Goal: Task Accomplishment & Management: Manage account settings

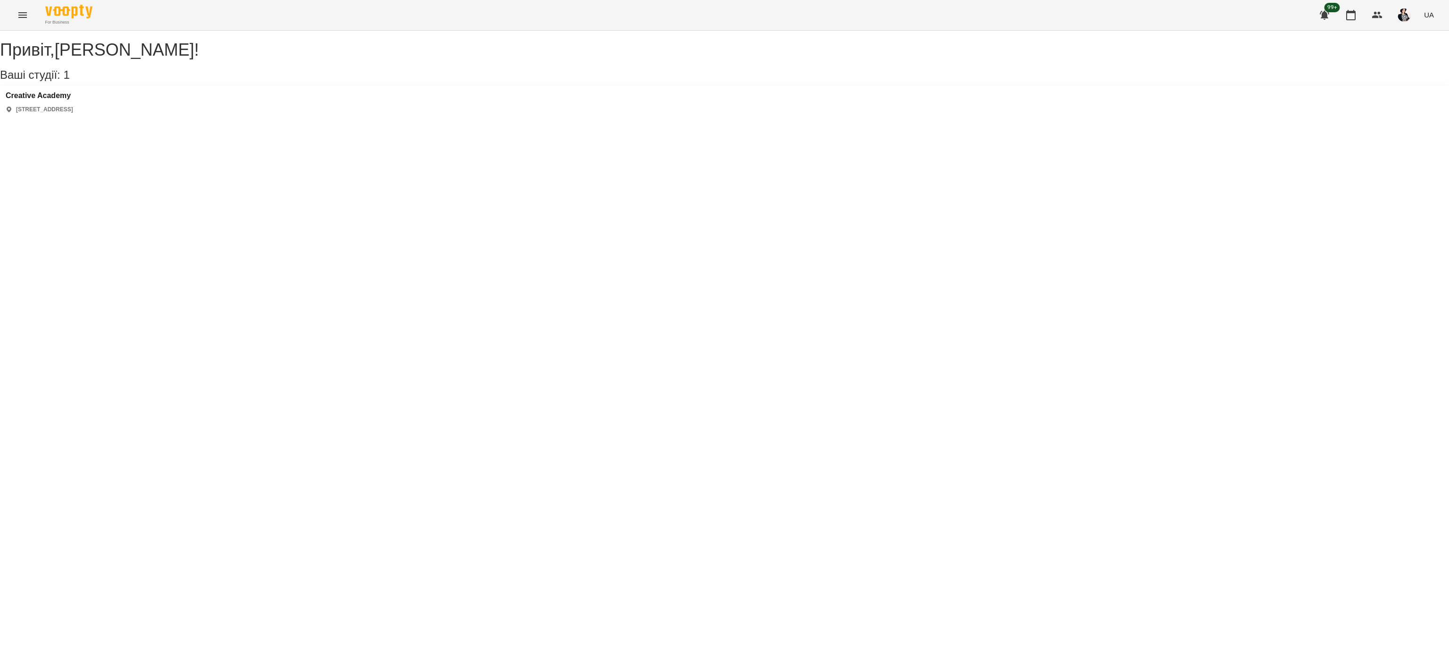
click at [22, 15] on icon "Menu" at bounding box center [22, 15] width 8 height 6
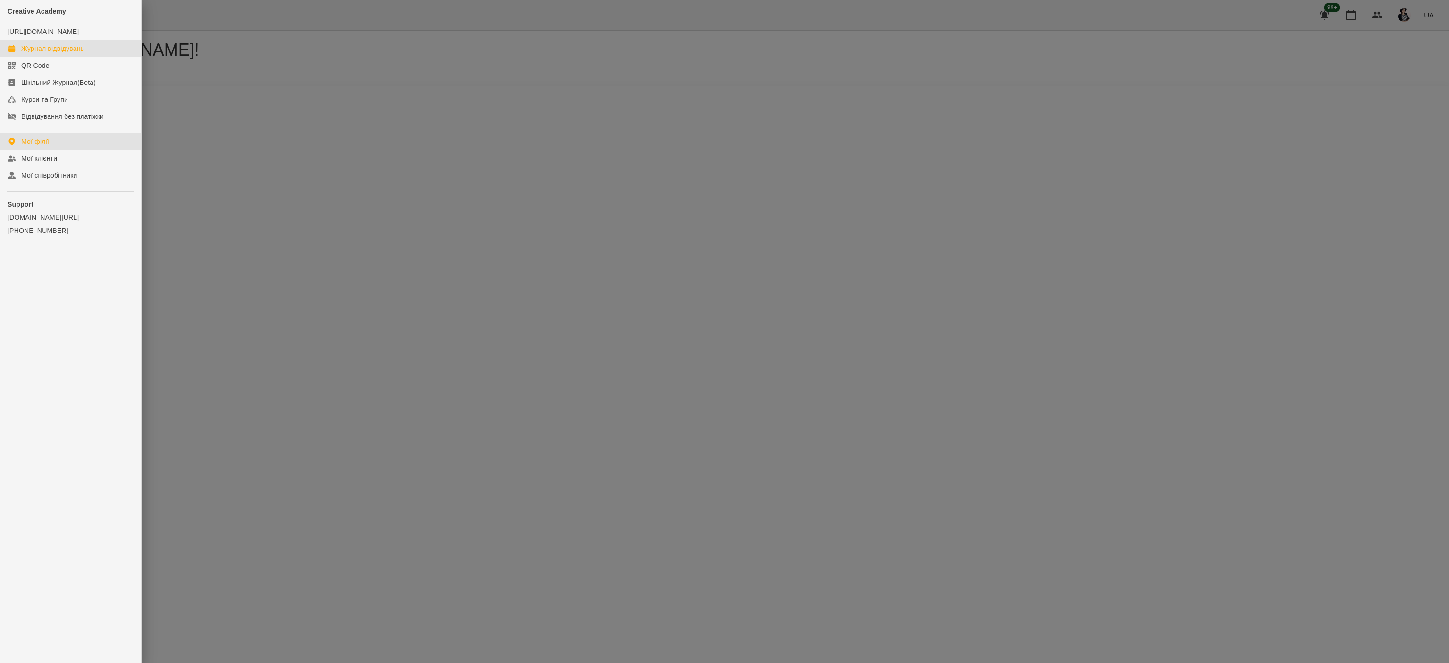
click at [75, 53] on div "Журнал відвідувань" at bounding box center [52, 48] width 63 height 9
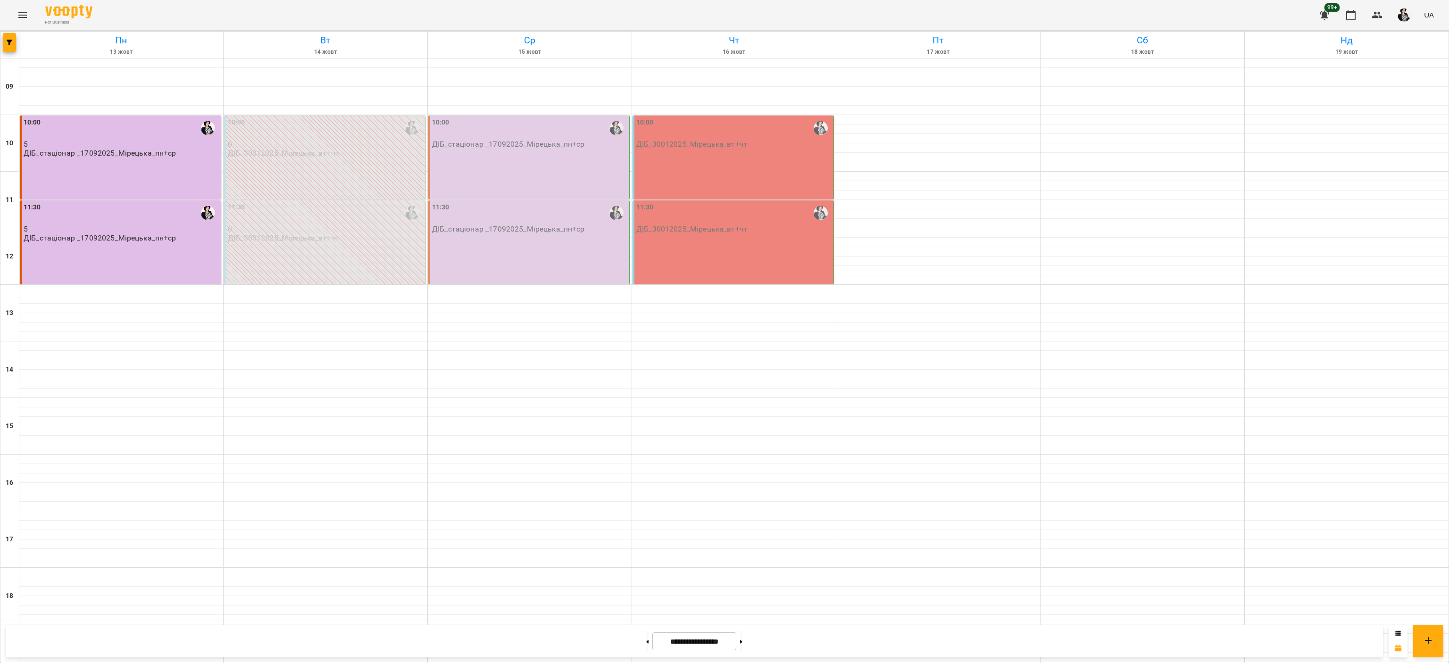
click at [545, 151] on div "10:00 ДІБ_стаціонар _17092025_Мірецька_пн+ср" at bounding box center [528, 158] width 201 height 84
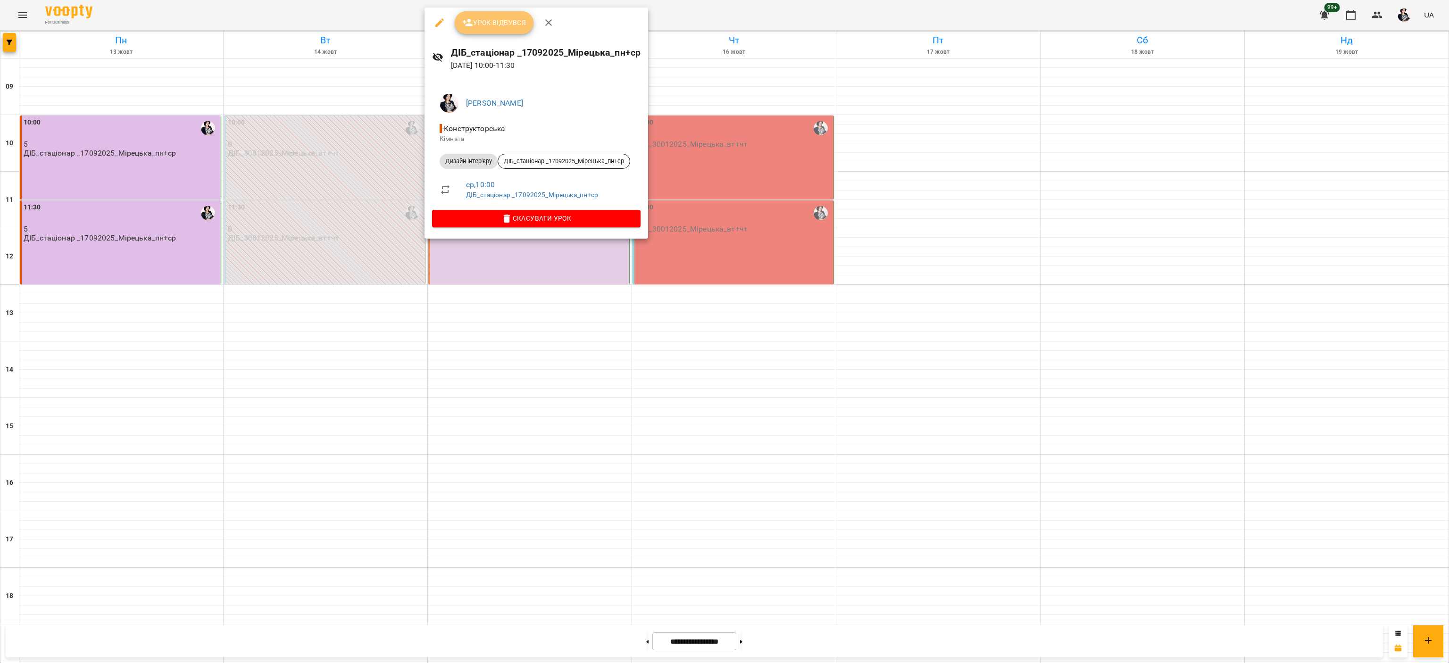
click at [506, 31] on button "Урок відбувся" at bounding box center [494, 22] width 79 height 23
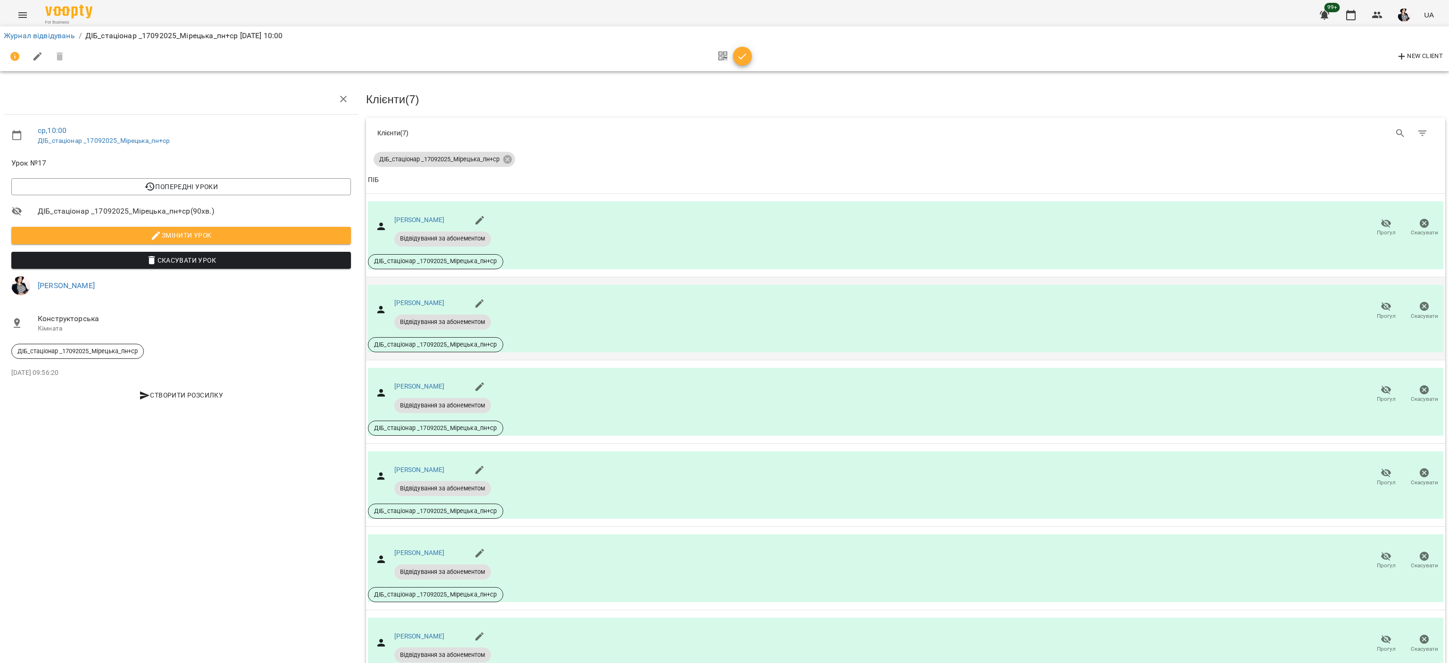
click at [1381, 304] on icon "button" at bounding box center [1386, 306] width 10 height 9
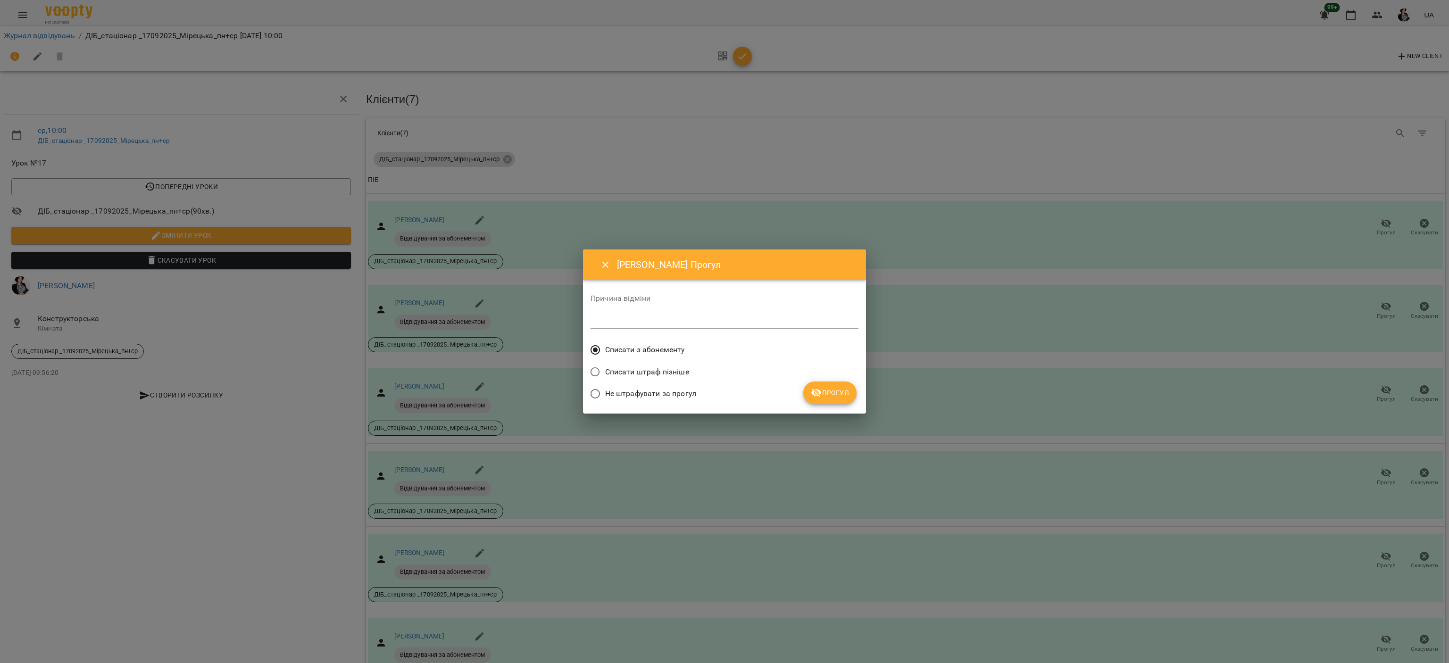
click at [697, 396] on div "Не штрафувати за прогул" at bounding box center [725, 395] width 268 height 22
click at [674, 400] on label "Не штрафувати за прогул" at bounding box center [641, 394] width 111 height 20
click at [826, 385] on button "Прогул" at bounding box center [829, 393] width 53 height 23
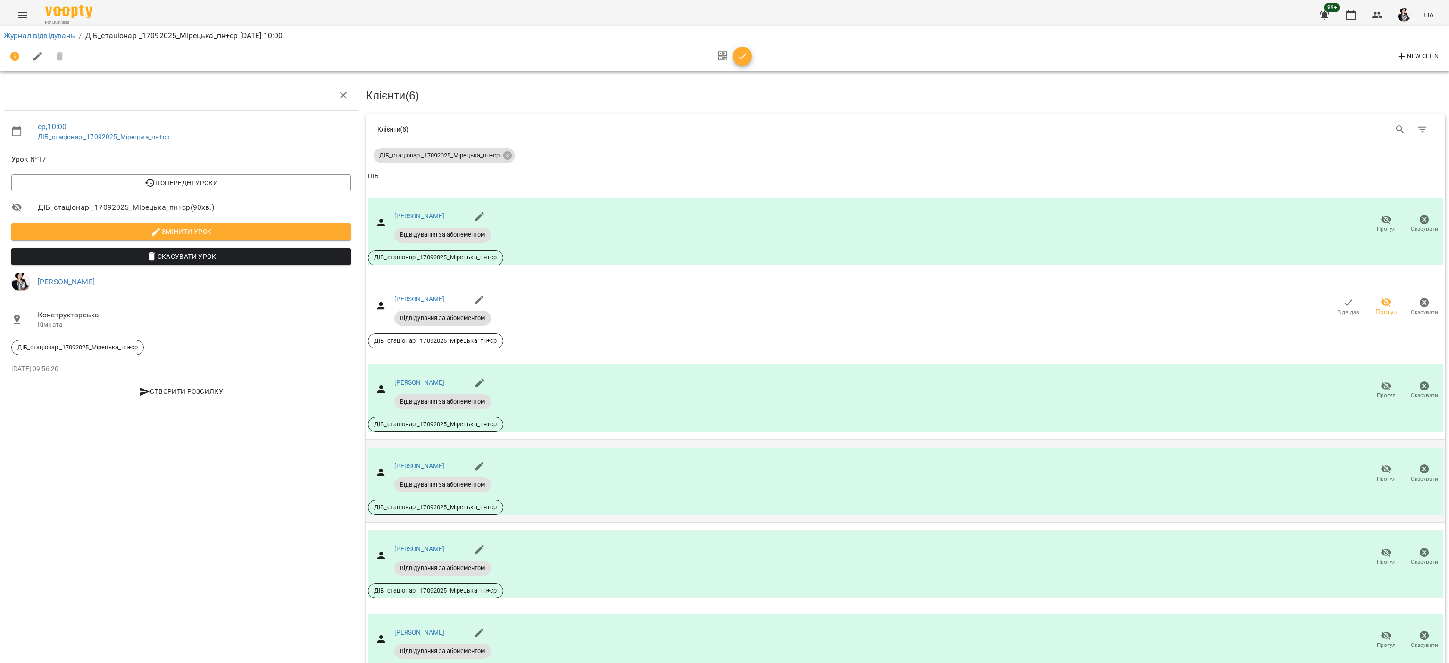
scroll to position [161, 0]
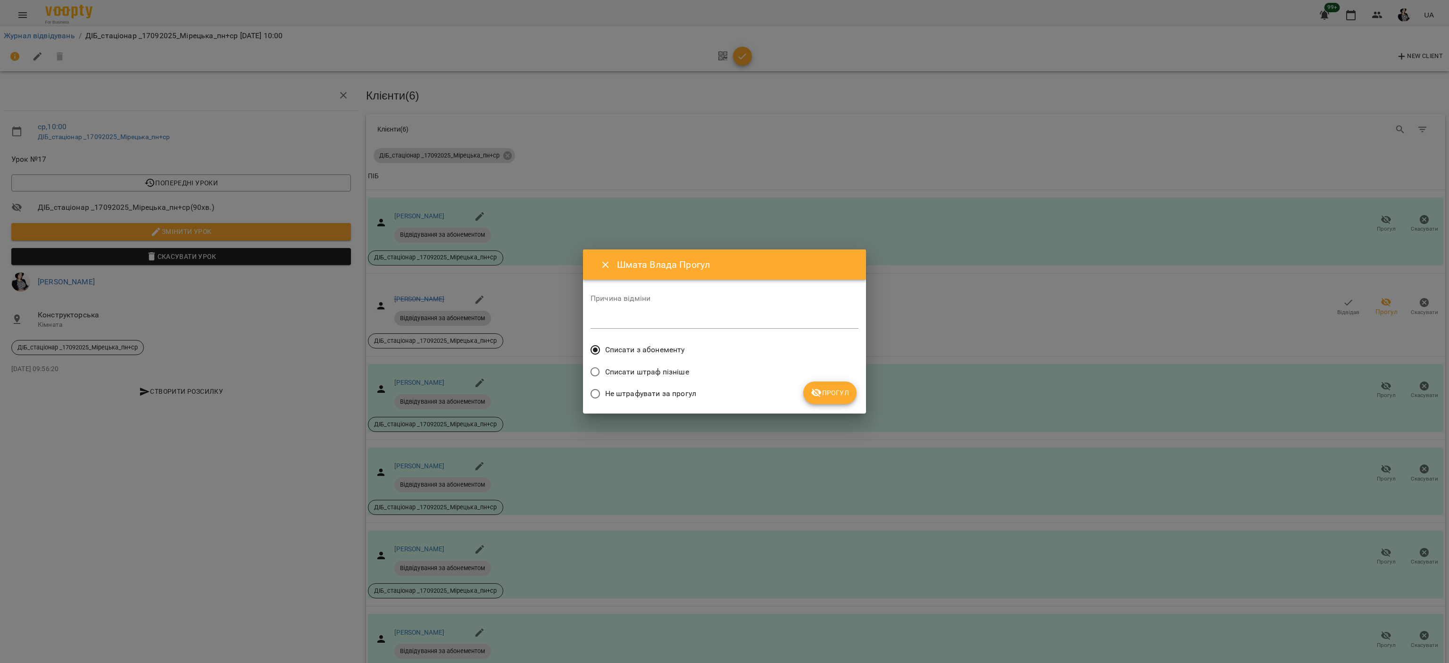
click at [657, 392] on span "Не штрафувати за прогул" at bounding box center [650, 393] width 91 height 11
click at [832, 393] on span "Прогул" at bounding box center [830, 392] width 38 height 11
